Goal: Information Seeking & Learning: Learn about a topic

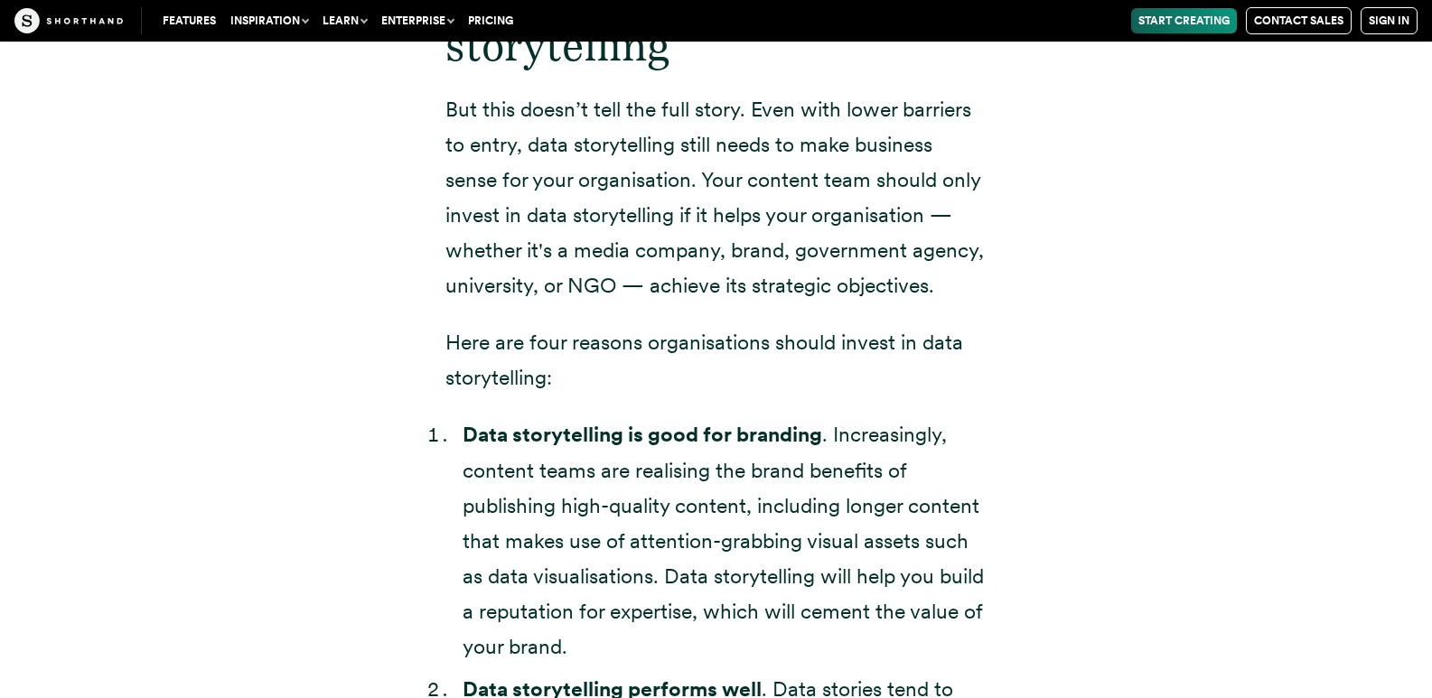
scroll to position [4968, 0]
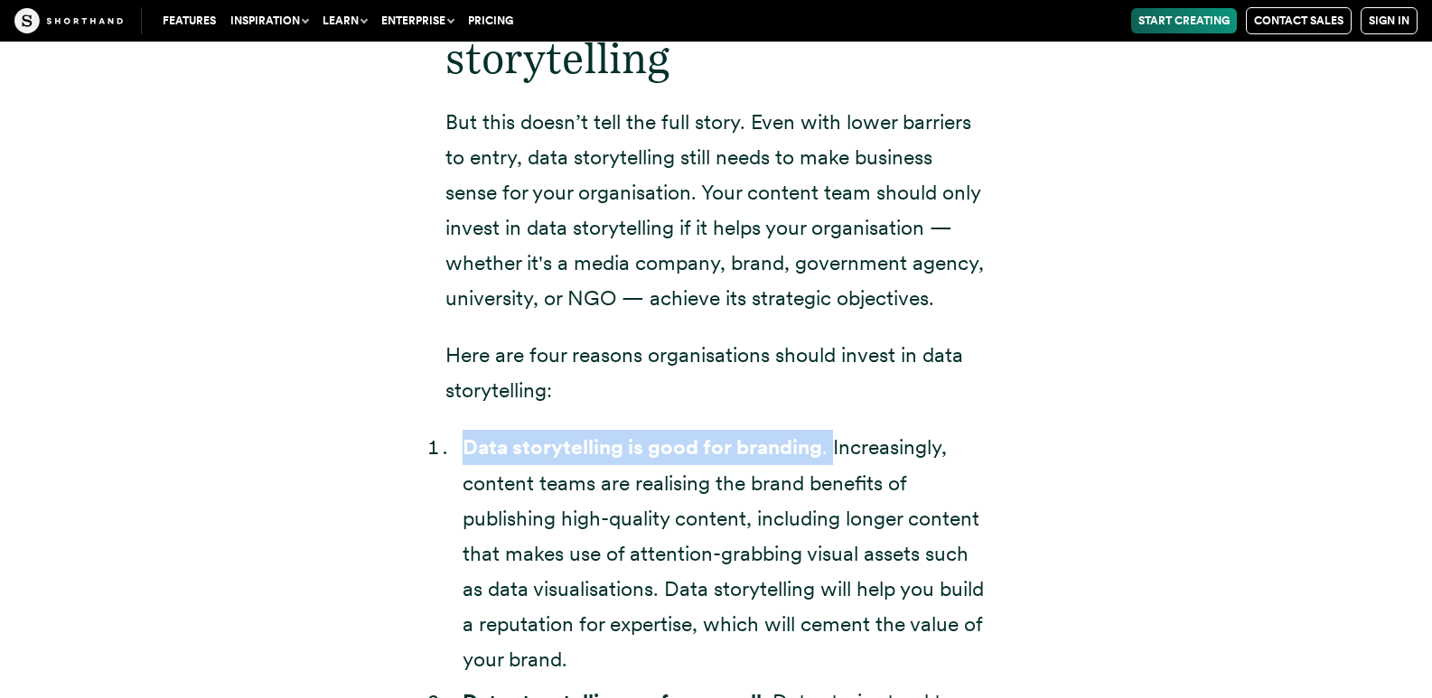
drag, startPoint x: 462, startPoint y: 445, endPoint x: 831, endPoint y: 449, distance: 368.6
click at [831, 449] on li "Data storytelling is good for branding . Increasingly, content teams are realis…" at bounding box center [724, 554] width 525 height 248
copy li "Data storytelling is good for branding ."
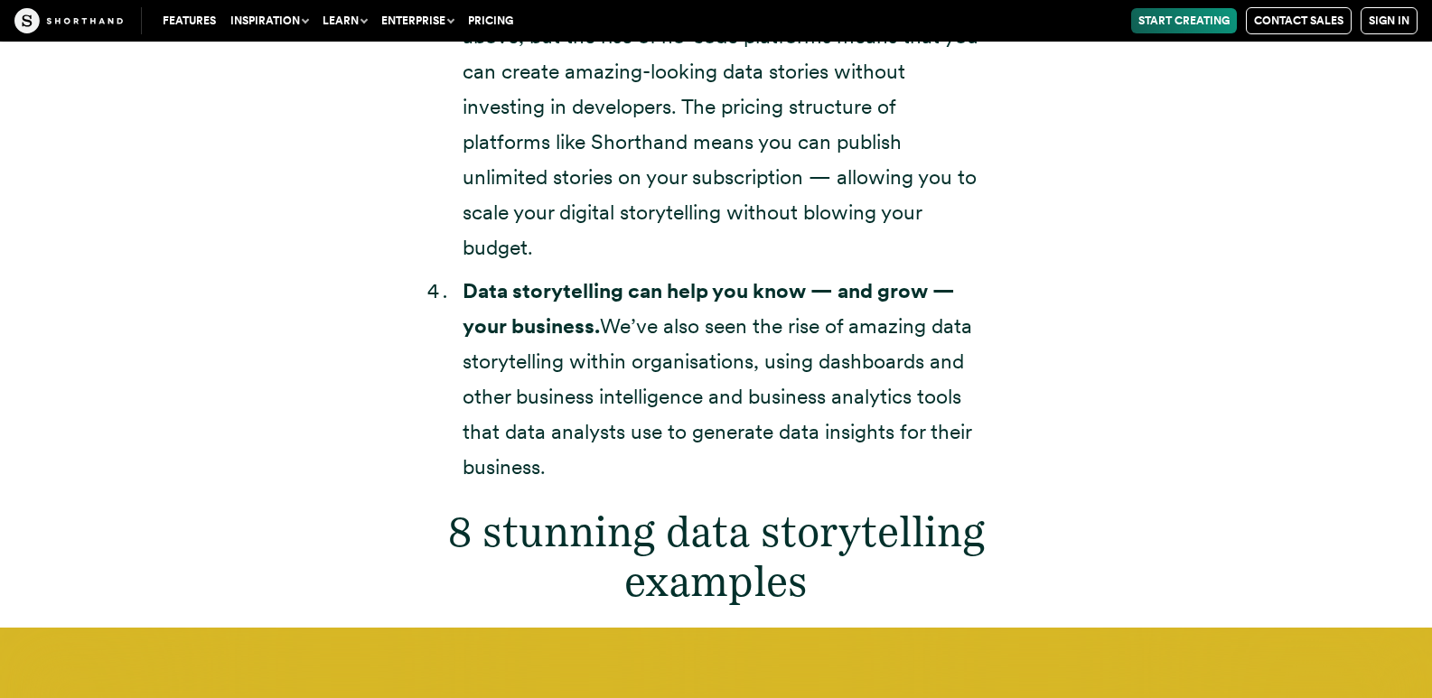
scroll to position [5962, 0]
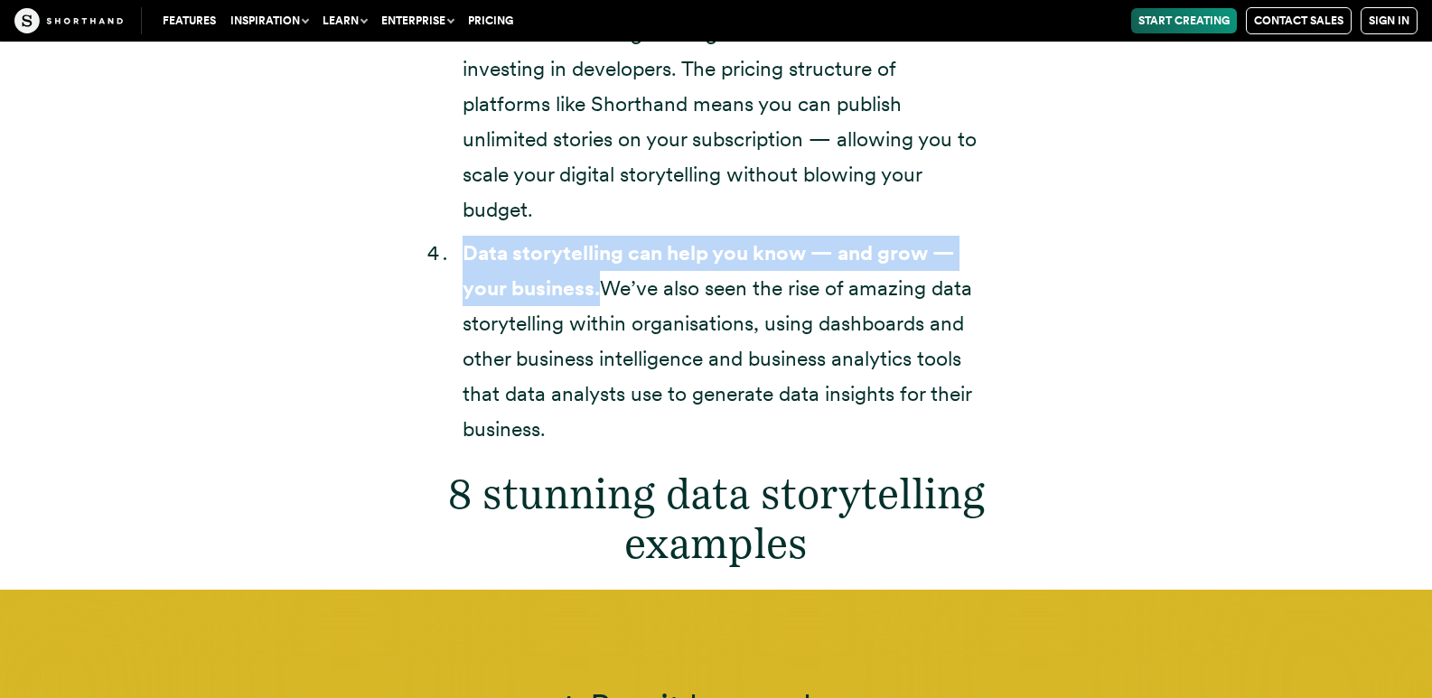
drag, startPoint x: 464, startPoint y: 248, endPoint x: 600, endPoint y: 291, distance: 142.0
click at [600, 291] on strong "Data storytelling can help you know — and grow — your business." at bounding box center [708, 270] width 492 height 61
copy strong "Data storytelling can help you know — and grow — your business."
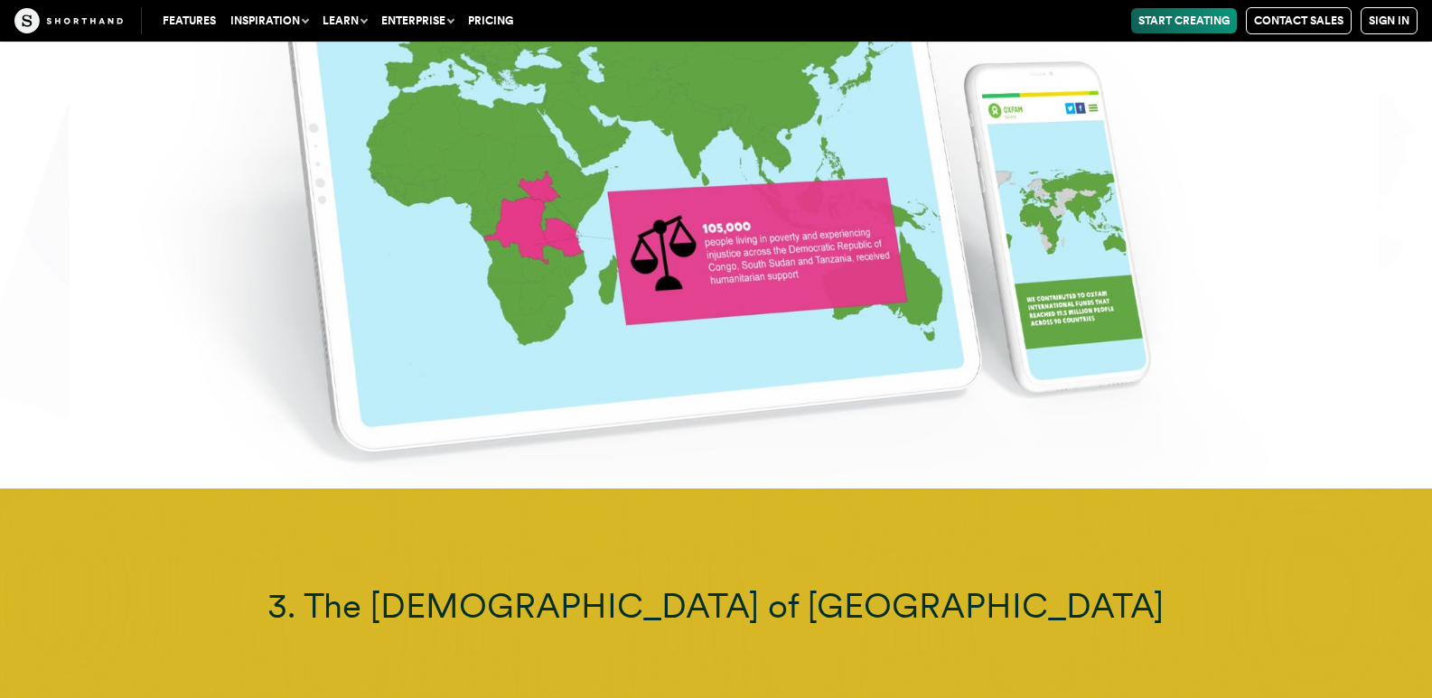
scroll to position [10027, 0]
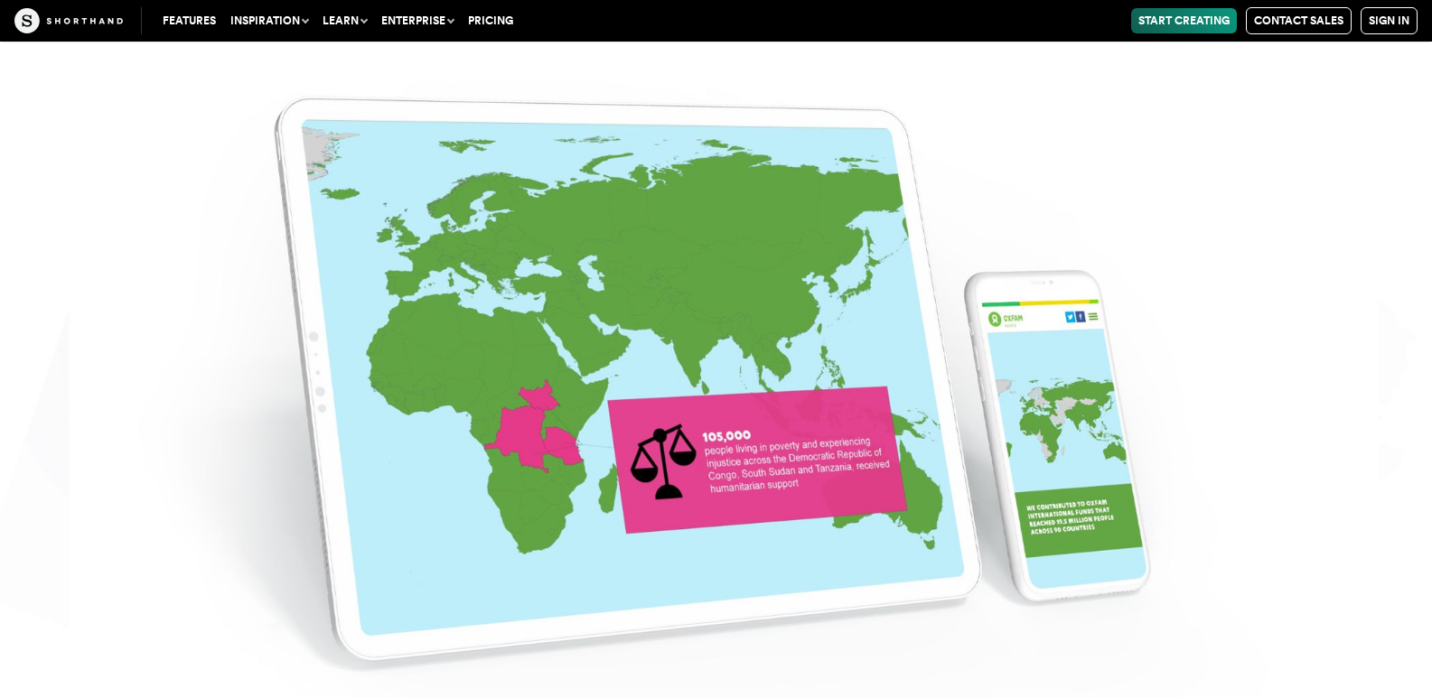
click at [749, 439] on img at bounding box center [716, 349] width 1432 height 698
click at [759, 441] on img at bounding box center [716, 349] width 1432 height 698
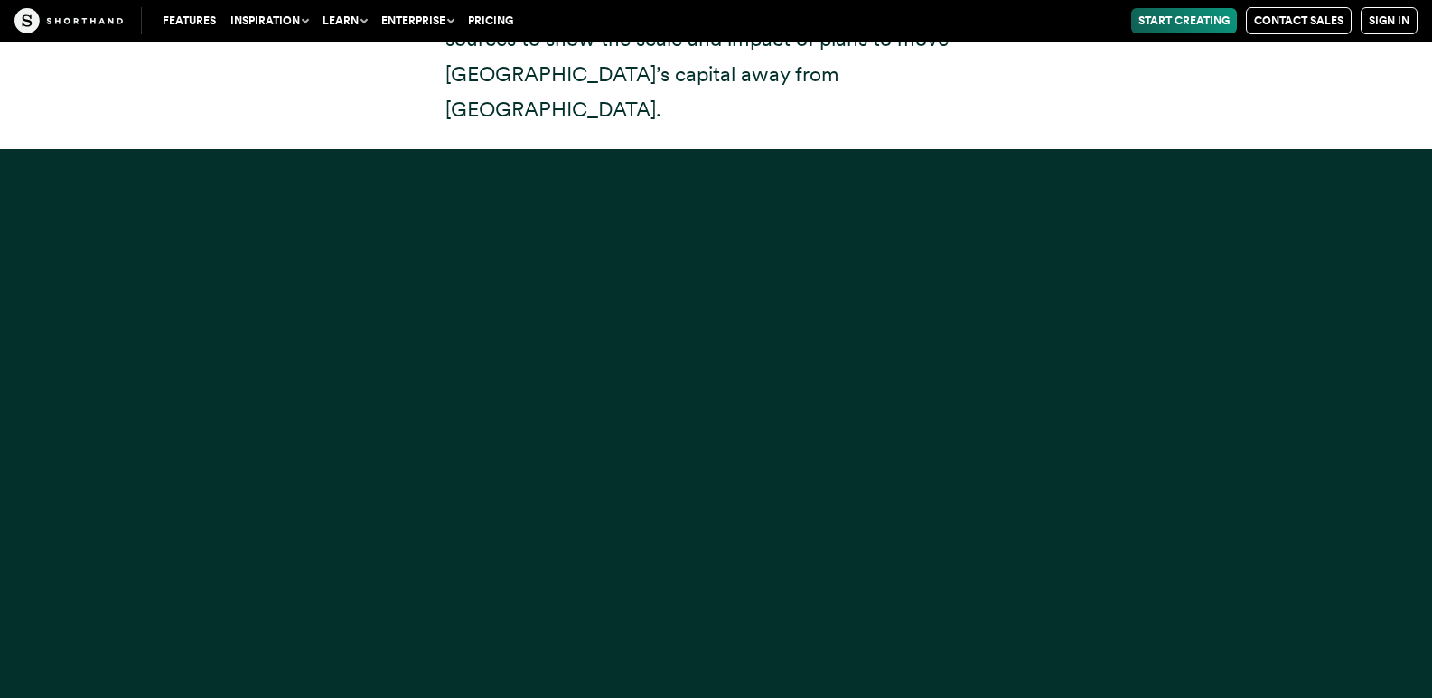
scroll to position [15537, 0]
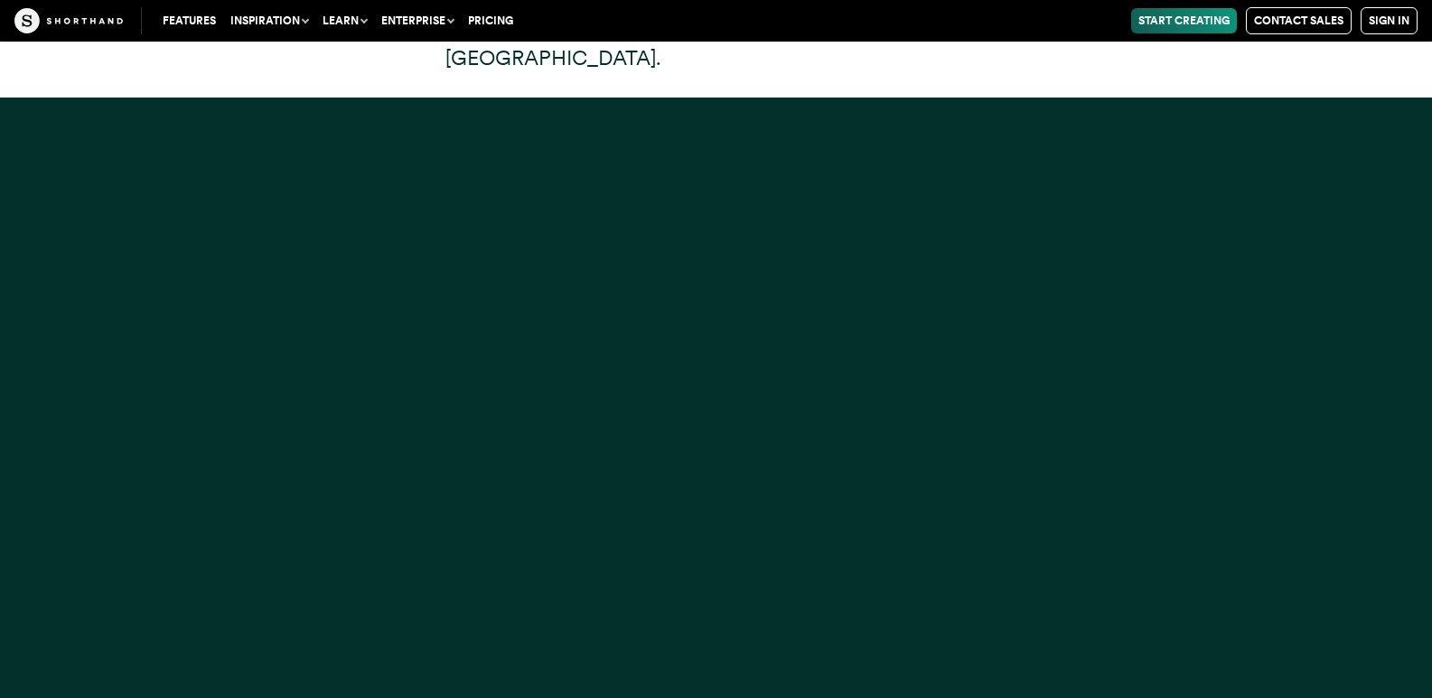
drag, startPoint x: 708, startPoint y: 350, endPoint x: 588, endPoint y: 378, distance: 123.4
drag, startPoint x: 588, startPoint y: 378, endPoint x: 751, endPoint y: 431, distance: 171.1
click at [705, 426] on div at bounding box center [716, 447] width 1432 height 698
click at [842, 437] on div at bounding box center [716, 447] width 1432 height 698
click at [994, 368] on div at bounding box center [716, 447] width 1432 height 698
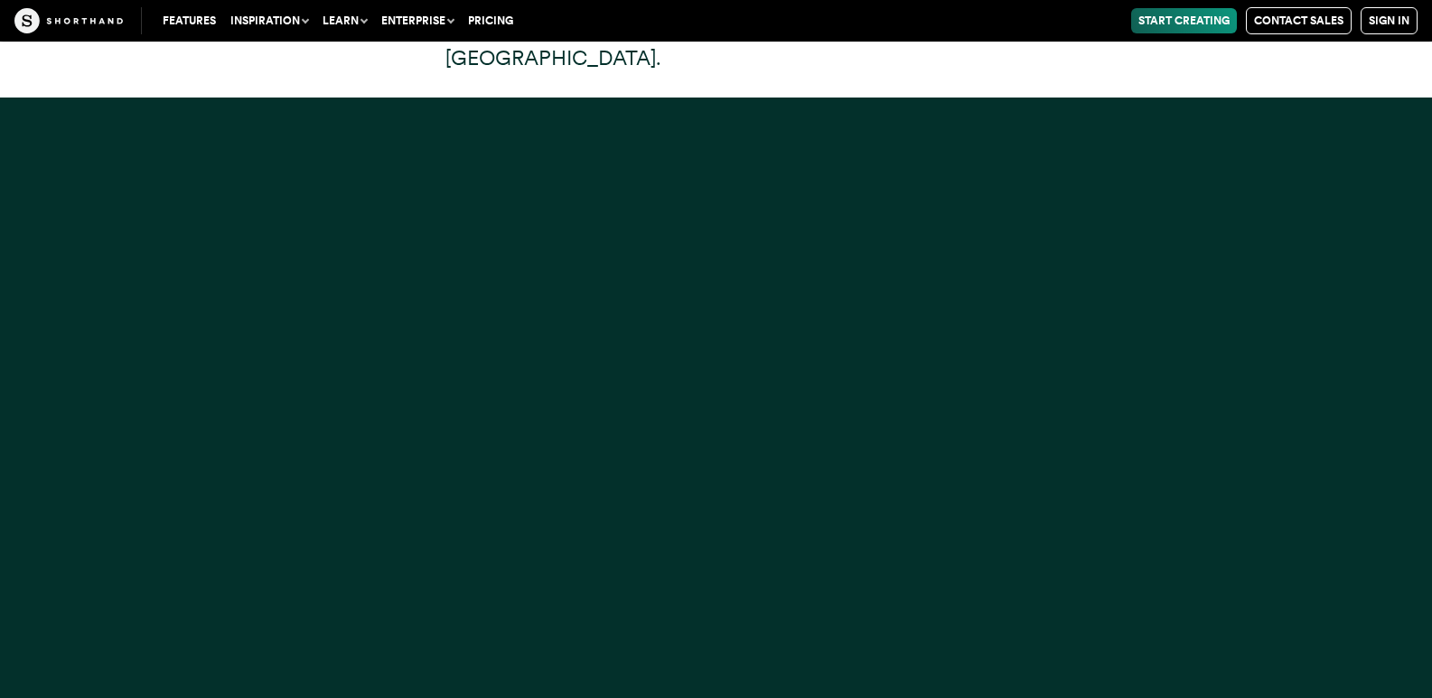
drag, startPoint x: 994, startPoint y: 368, endPoint x: 1081, endPoint y: 388, distance: 90.1
click at [1081, 386] on div at bounding box center [716, 447] width 1432 height 698
click at [1133, 481] on div at bounding box center [716, 447] width 1432 height 698
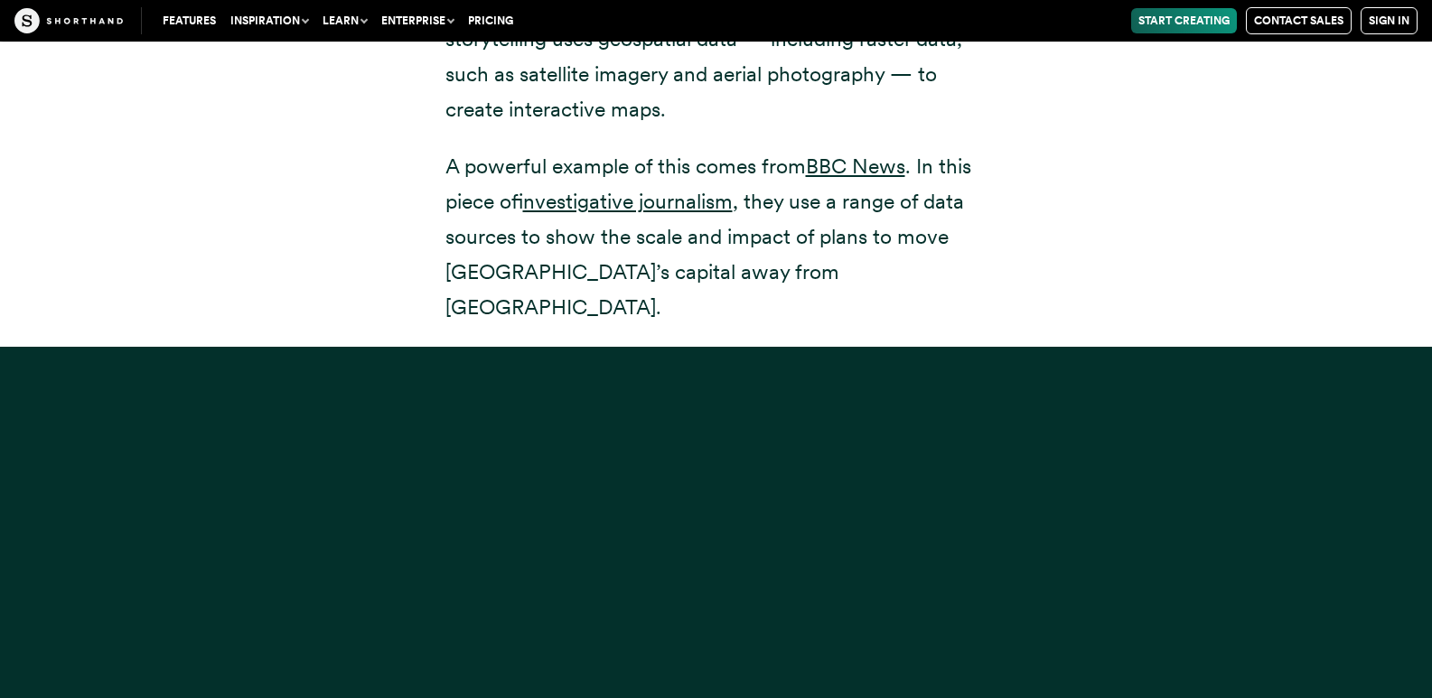
scroll to position [15266, 0]
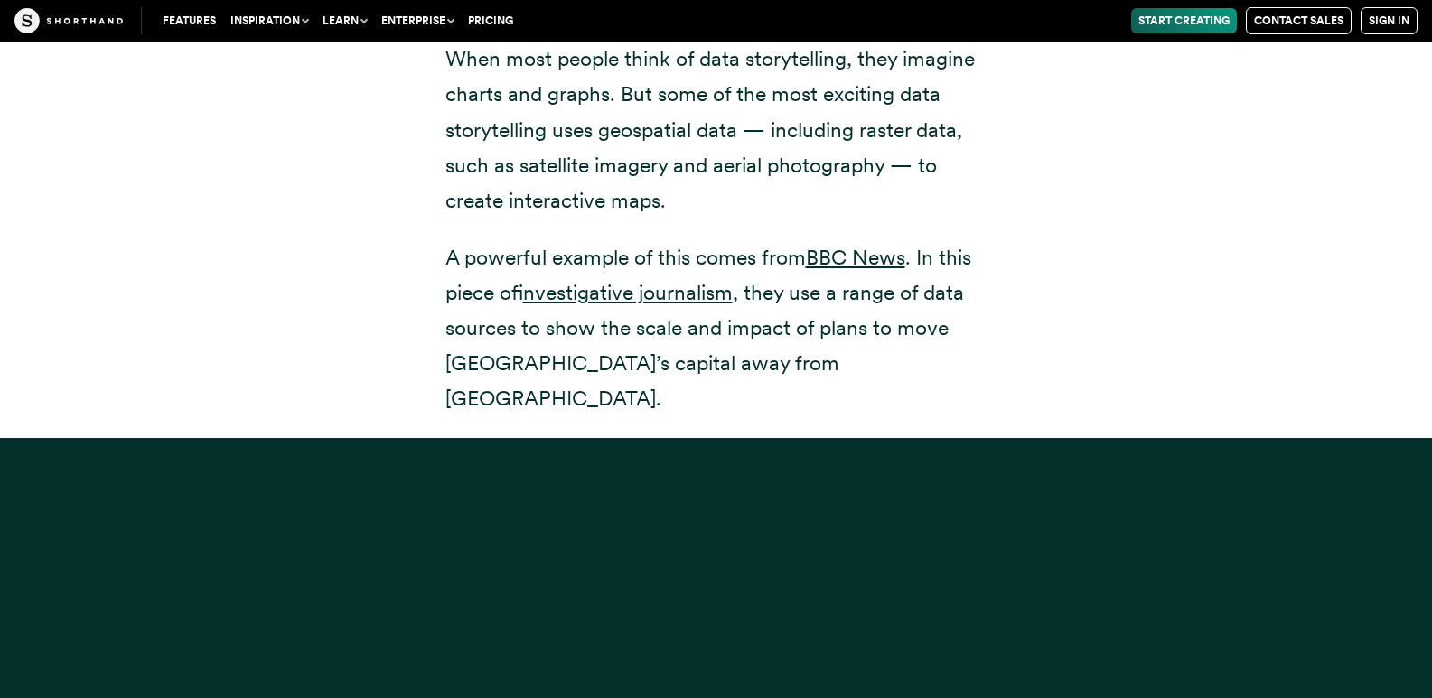
scroll to position [15176, 0]
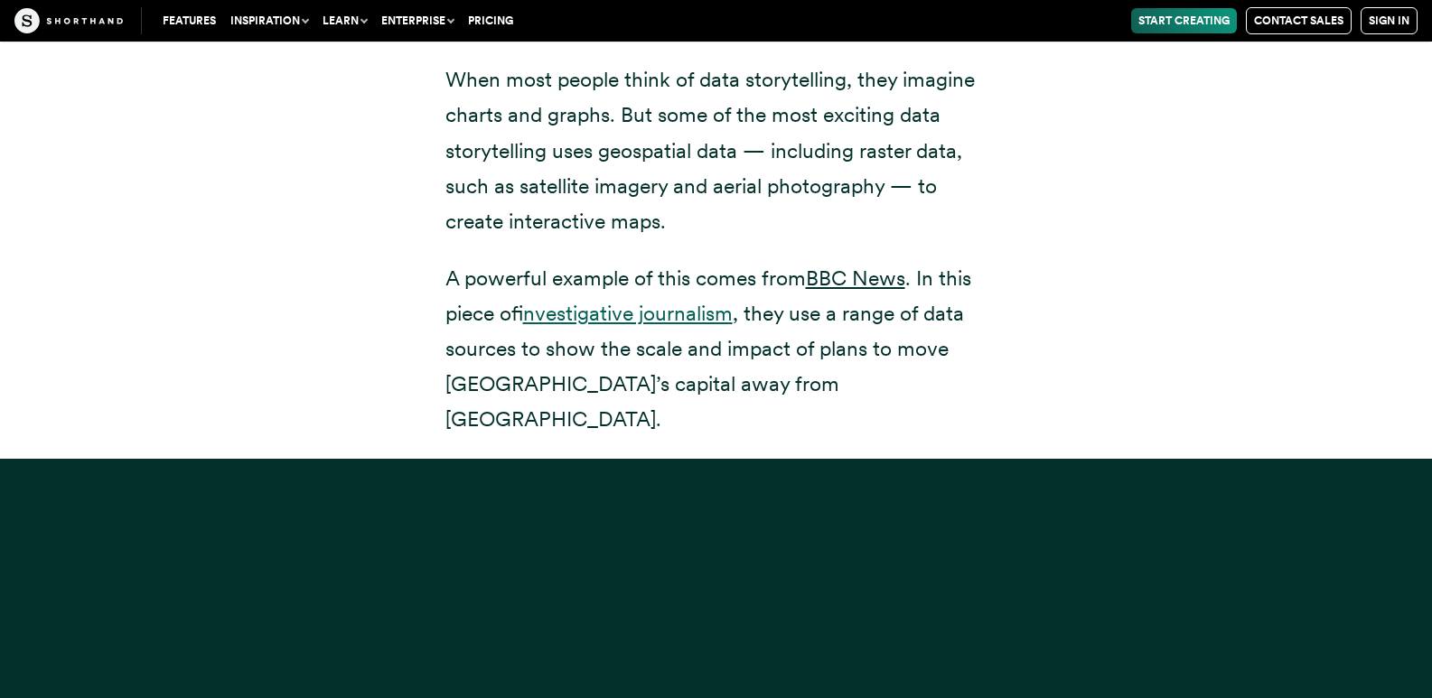
click at [687, 301] on link "investigative journalism" at bounding box center [628, 313] width 210 height 25
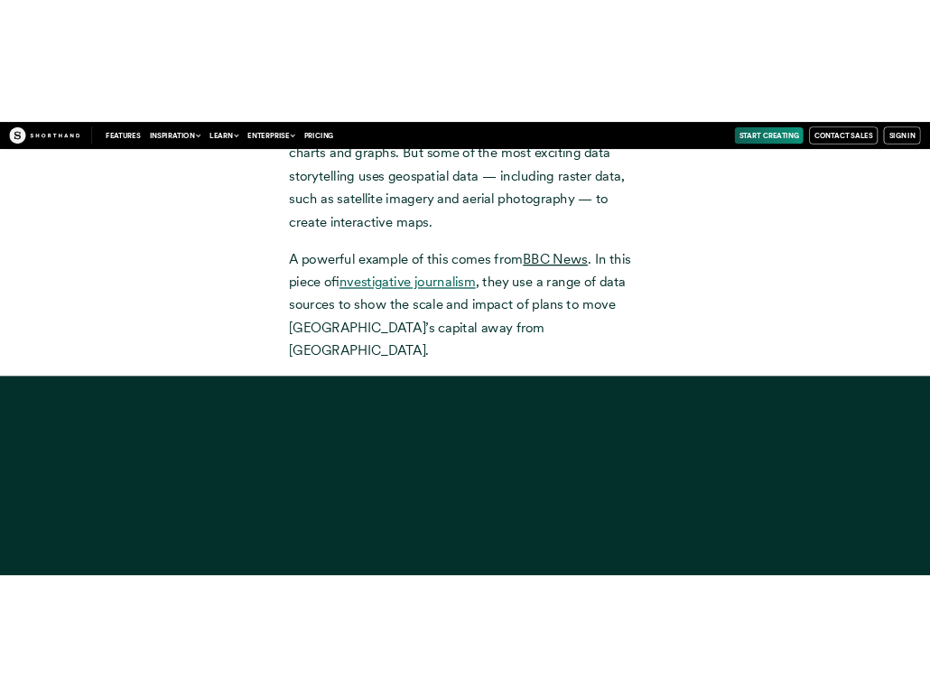
scroll to position [15447, 0]
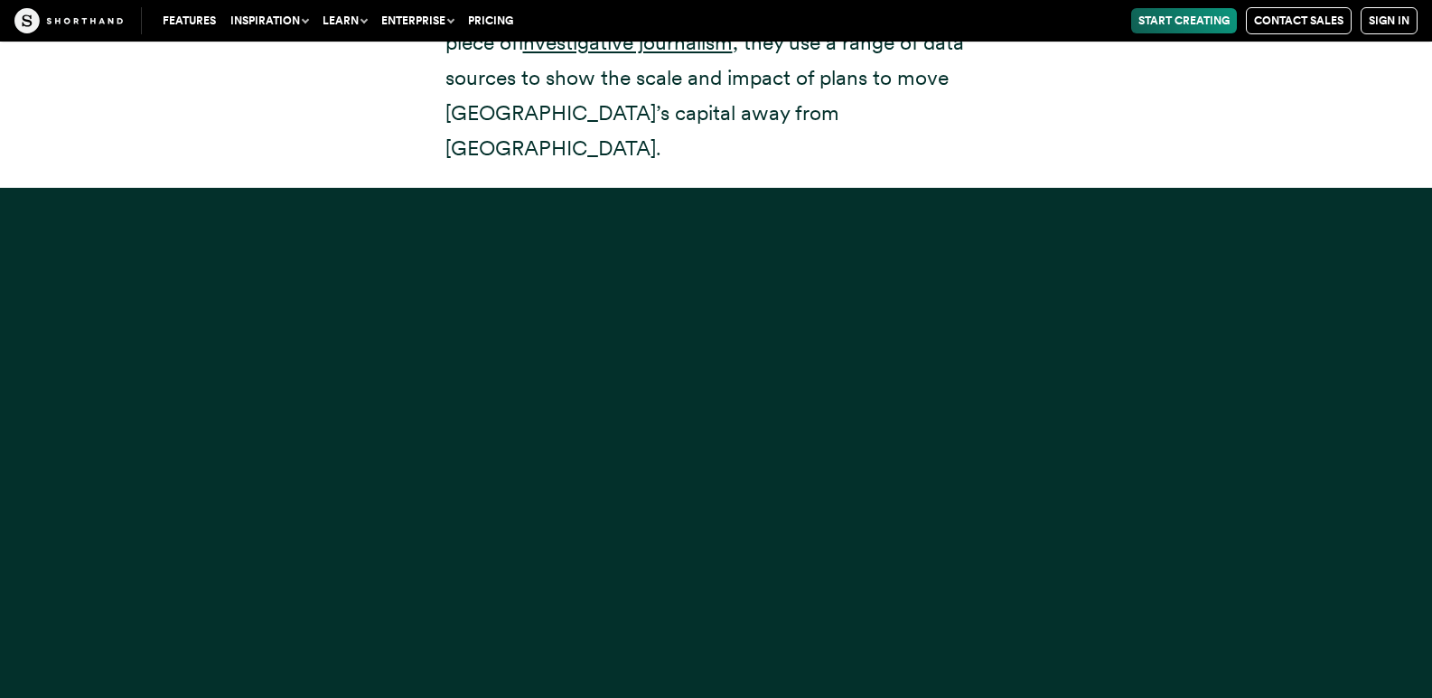
click at [716, 369] on div at bounding box center [716, 537] width 1432 height 698
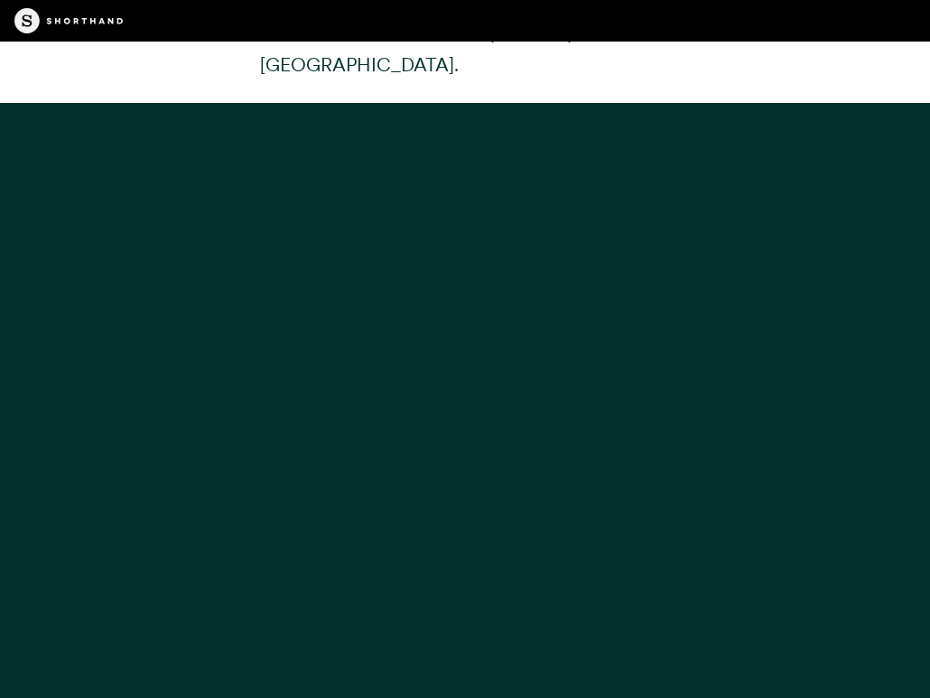
scroll to position [16079, 0]
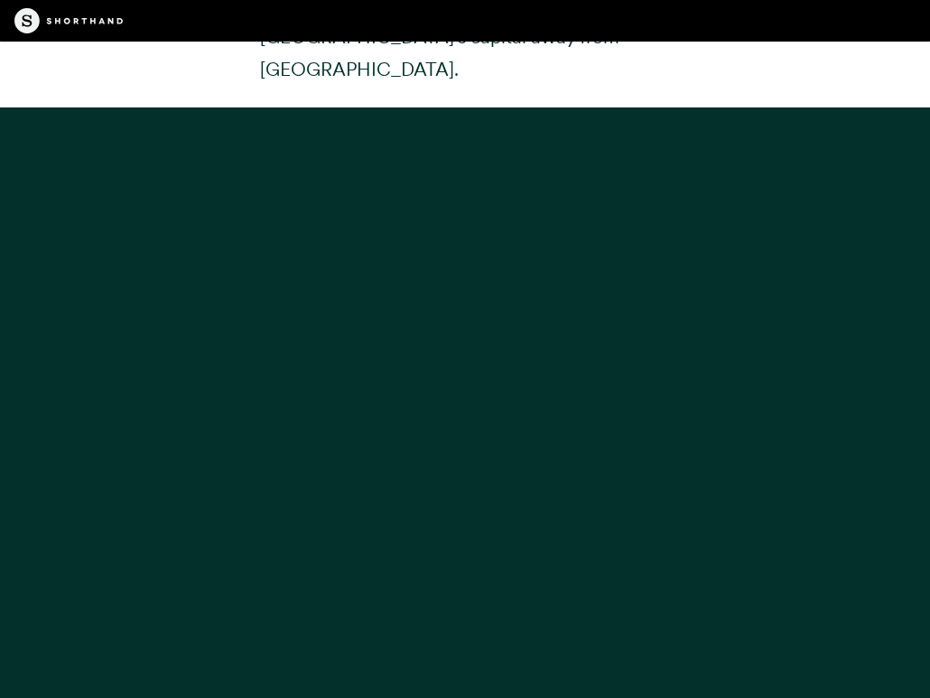
click at [522, 359] on div at bounding box center [465, 456] width 930 height 698
click at [538, 359] on div at bounding box center [465, 456] width 930 height 698
drag, startPoint x: 930, startPoint y: 281, endPoint x: 702, endPoint y: 302, distance: 229.5
drag, startPoint x: 702, startPoint y: 302, endPoint x: 605, endPoint y: 291, distance: 97.3
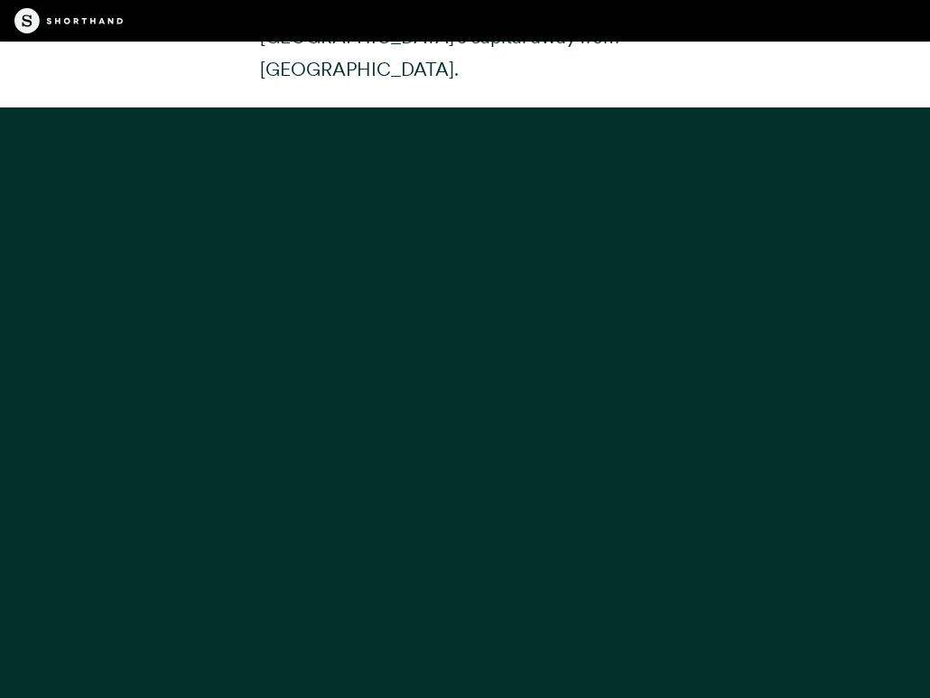
click at [606, 291] on div at bounding box center [465, 456] width 930 height 698
click at [575, 314] on div at bounding box center [465, 456] width 930 height 698
